Goal: Information Seeking & Learning: Understand process/instructions

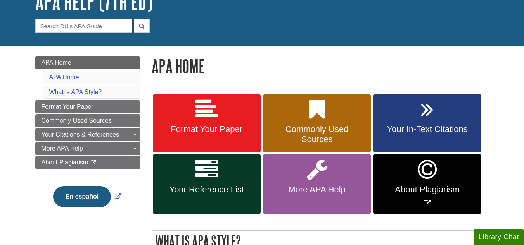
scroll to position [65, 0]
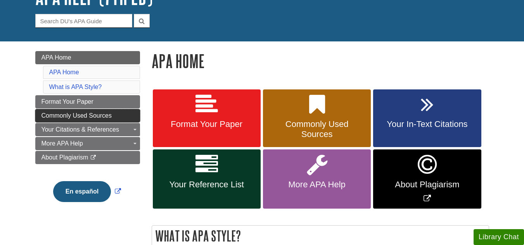
click at [131, 114] on link "Commonly Used Sources" at bounding box center [87, 115] width 105 height 13
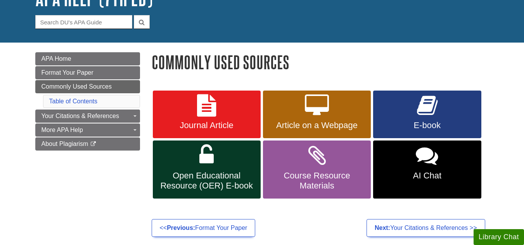
scroll to position [60, 0]
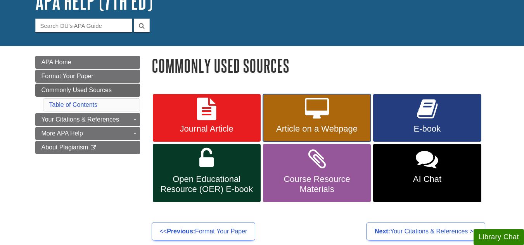
click at [347, 108] on link "Article on a Webpage" at bounding box center [317, 118] width 108 height 48
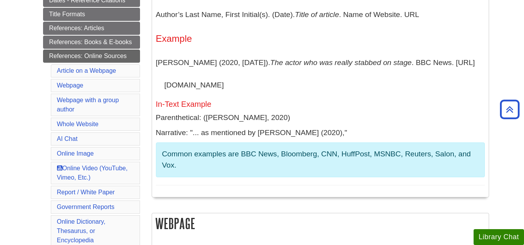
scroll to position [193, 0]
